Goal: Transaction & Acquisition: Book appointment/travel/reservation

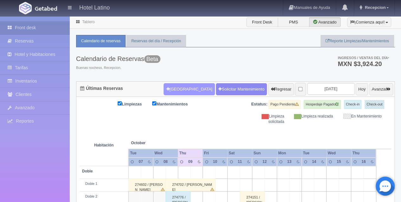
click at [171, 86] on button "Nueva Reserva" at bounding box center [189, 89] width 51 height 12
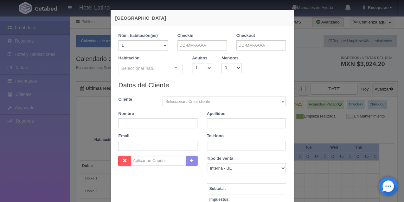
checkbox input "false"
click at [185, 47] on input "text" at bounding box center [202, 45] width 49 height 10
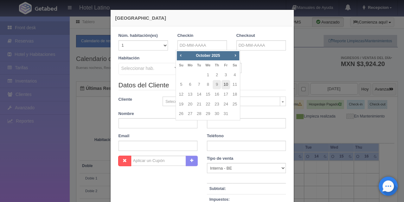
click at [227, 84] on link "10" at bounding box center [226, 84] width 8 height 9
type input "[DATE]"
checkbox input "false"
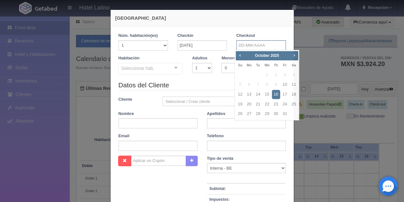
click at [245, 42] on input "text" at bounding box center [261, 45] width 49 height 10
click at [241, 94] on link "12" at bounding box center [240, 94] width 8 height 9
type input "12-10-2025"
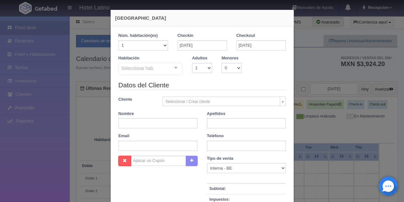
click at [175, 61] on div "Habitación Seleccionar hab. Sencilla Sencilla - Sin asignar Doble Doble - Sin a…" at bounding box center [151, 65] width 74 height 20
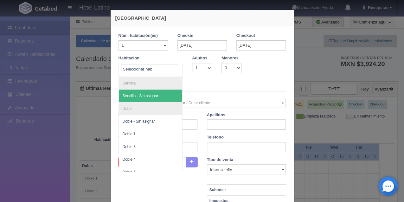
click at [174, 65] on div at bounding box center [176, 68] width 13 height 10
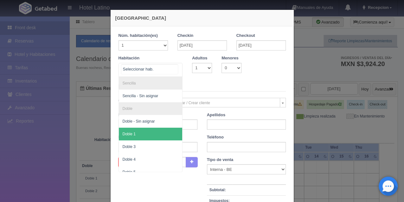
click at [152, 131] on span "Doble 1" at bounding box center [151, 133] width 64 height 13
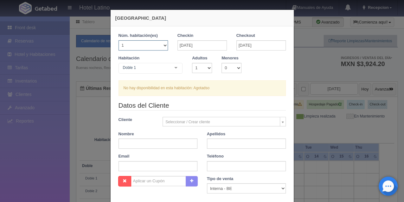
click at [163, 44] on select "1 2 3 4 5 6 7 8 9 10 11 12 13 14 15 16 17 18 19 20" at bounding box center [143, 45] width 49 height 10
click at [119, 40] on select "1 2 3 4 5 6 7 8 9 10 11 12 13 14 15 16 17 18 19 20" at bounding box center [143, 45] width 49 height 10
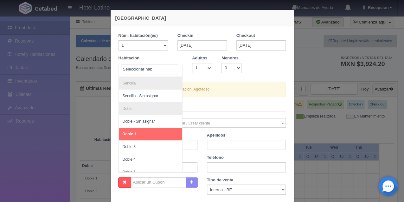
click at [175, 68] on div at bounding box center [176, 68] width 13 height 10
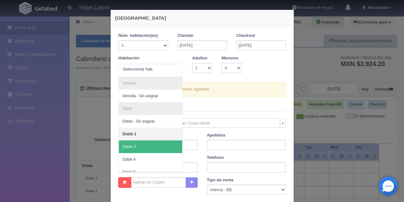
click at [147, 142] on span "Doble 3" at bounding box center [151, 146] width 64 height 13
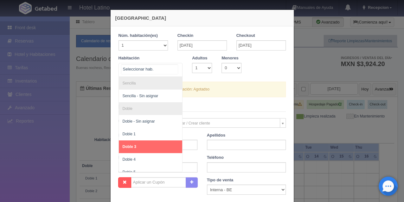
click at [174, 66] on div at bounding box center [176, 68] width 13 height 10
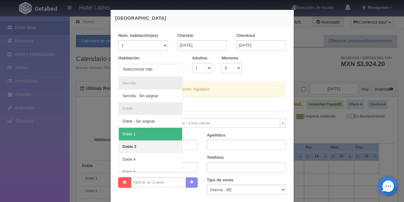
click at [140, 133] on span "Doble 1" at bounding box center [151, 133] width 64 height 13
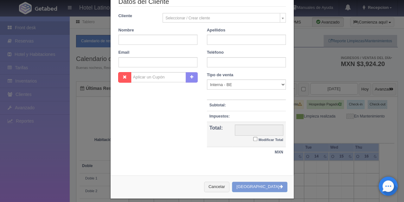
scroll to position [108, 0]
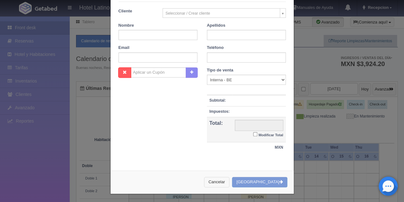
click at [228, 181] on button "Cancelar" at bounding box center [216, 182] width 25 height 10
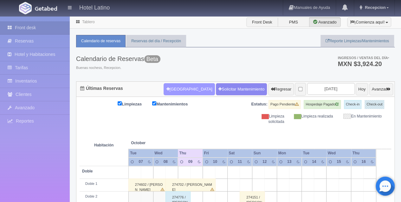
click at [182, 89] on button "Nueva Reserva" at bounding box center [189, 89] width 51 height 12
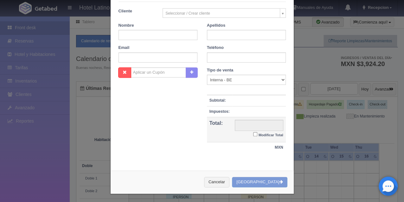
scroll to position [88, 0]
checkbox input "false"
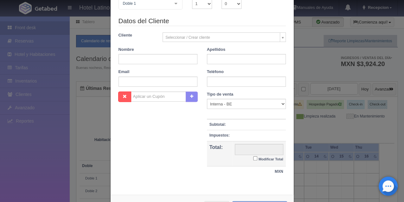
scroll to position [4, 0]
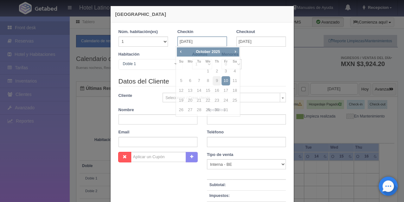
click at [195, 39] on input "[DATE]" at bounding box center [202, 41] width 49 height 10
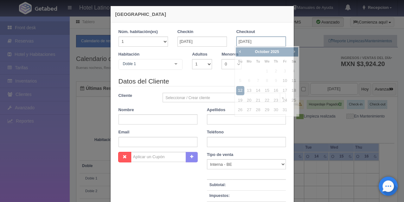
click at [240, 40] on input "12-10-2025" at bounding box center [261, 41] width 49 height 10
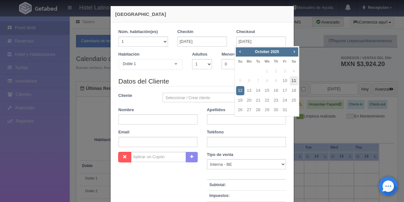
click at [294, 79] on link "11" at bounding box center [294, 80] width 8 height 9
type input "[DATE]"
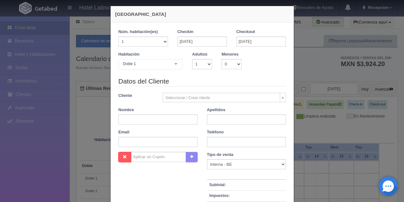
click at [172, 63] on div at bounding box center [176, 64] width 13 height 10
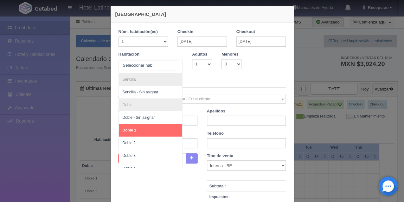
click at [156, 125] on span "Doble 1" at bounding box center [151, 130] width 64 height 13
click at [173, 62] on div at bounding box center [176, 64] width 13 height 10
click at [137, 127] on span "Doble 1" at bounding box center [151, 130] width 64 height 13
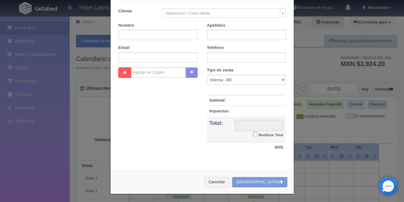
scroll to position [0, 0]
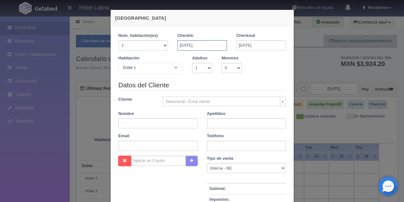
click at [202, 46] on input "[DATE]" at bounding box center [202, 45] width 49 height 10
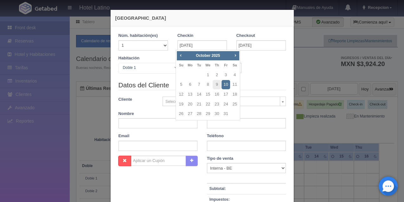
click at [225, 84] on link "10" at bounding box center [226, 84] width 8 height 9
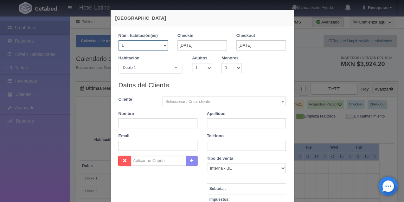
click at [163, 47] on select "1 2 3 4 5 6 7 8 9 10 11 12 13 14 15 16 17 18 19 20" at bounding box center [143, 45] width 49 height 10
click at [160, 50] on select "1 2 3 4 5 6 7 8 9 10 11 12 13 14 15 16 17 18 19 20" at bounding box center [143, 45] width 49 height 10
click at [171, 65] on div at bounding box center [176, 68] width 13 height 10
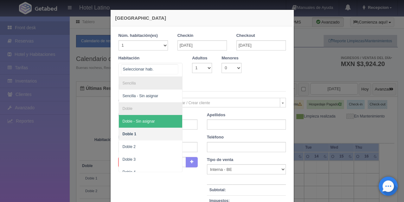
click at [156, 119] on span "Doble - Sin asignar" at bounding box center [151, 121] width 64 height 13
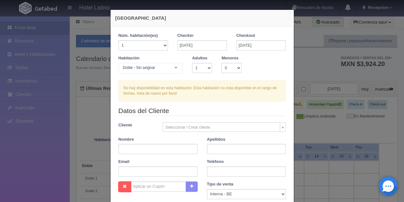
click at [173, 67] on div at bounding box center [176, 68] width 13 height 10
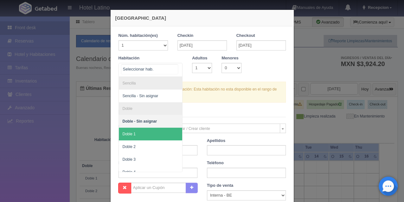
click at [153, 130] on span "Doble 1" at bounding box center [151, 133] width 64 height 13
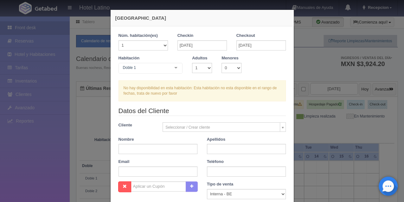
checkbox input "false"
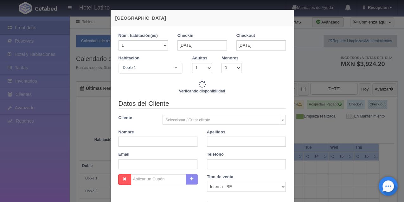
type input "770.00"
checkbox input "false"
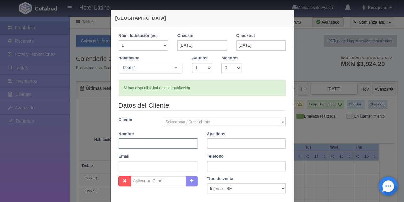
click at [120, 142] on input "text" at bounding box center [158, 143] width 79 height 10
type input "[PERSON_NAME]"
click at [209, 142] on input "text" at bounding box center [246, 143] width 79 height 10
type input "[PERSON_NAME]"
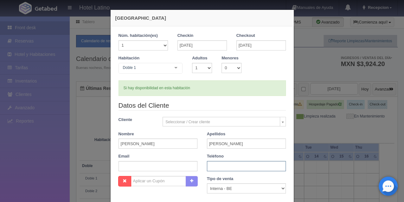
click at [211, 167] on input "text" at bounding box center [246, 166] width 79 height 10
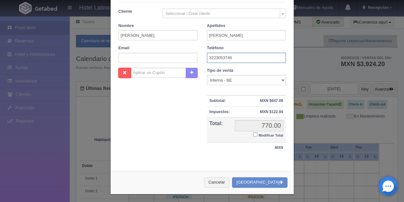
scroll to position [108, 0]
type input "3223053746"
click at [265, 179] on button "Crear Reserva" at bounding box center [259, 182] width 55 height 10
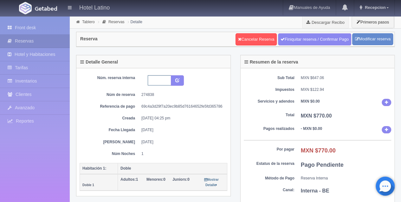
click at [154, 80] on input "text" at bounding box center [159, 80] width 23 height 10
type input "posible 2 noches"
click at [178, 79] on icon "submit" at bounding box center [177, 80] width 4 height 4
